Goal: Find specific page/section: Find specific page/section

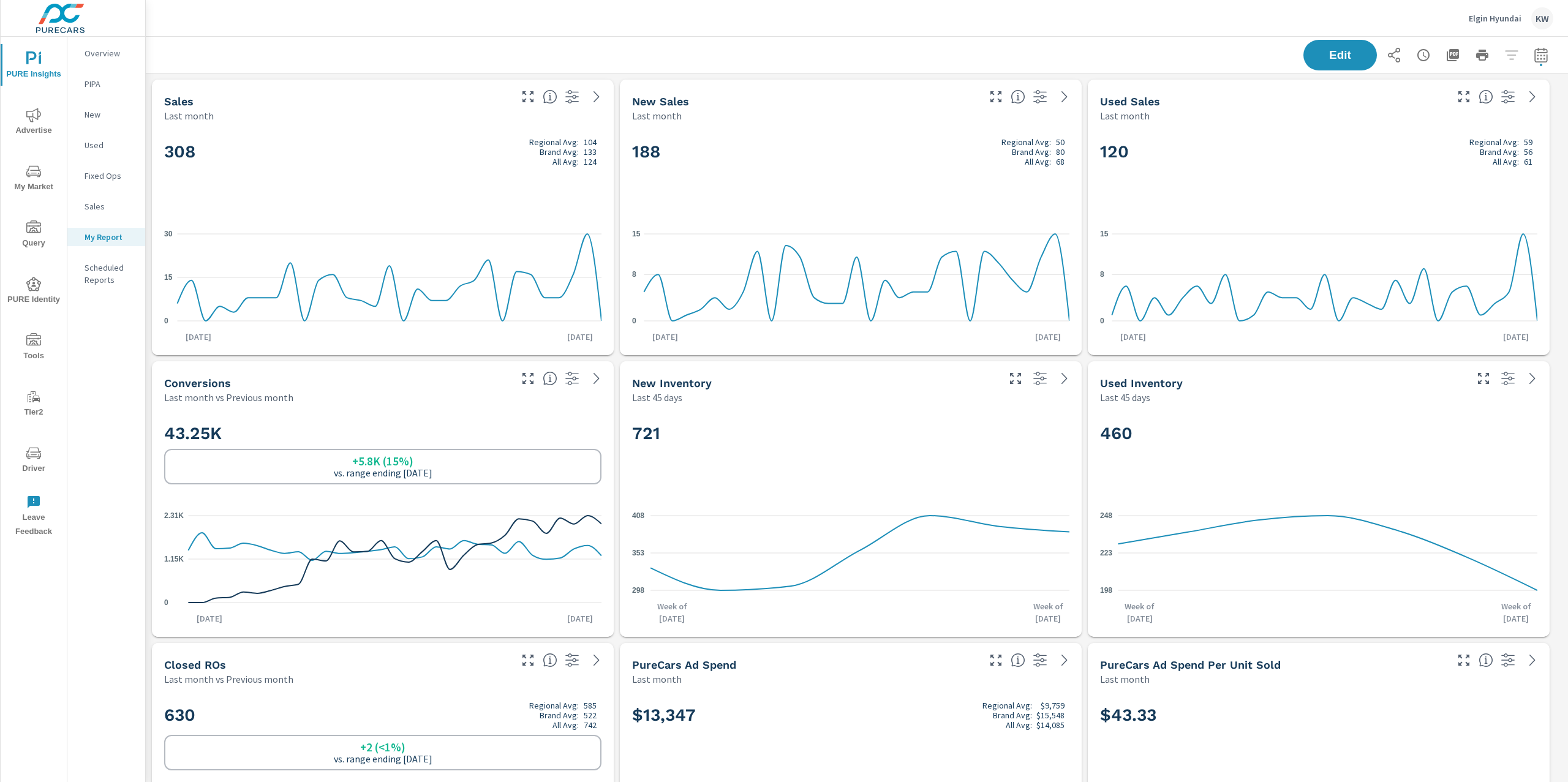
scroll to position [5666, 1436]
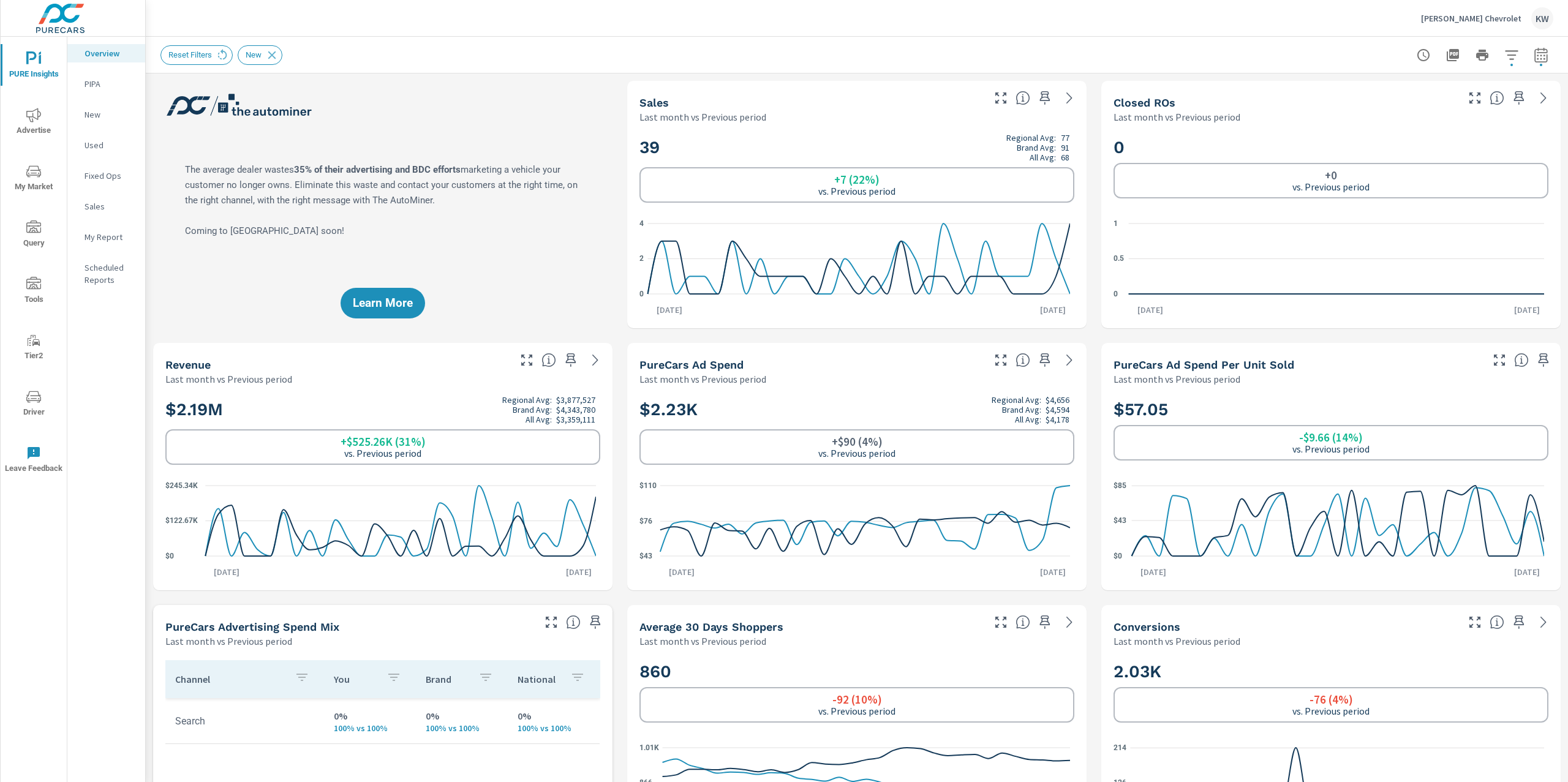
scroll to position [1, 0]
click at [1475, 18] on p "[PERSON_NAME] Chevrolet" at bounding box center [1471, 18] width 100 height 11
